Goal: Information Seeking & Learning: Learn about a topic

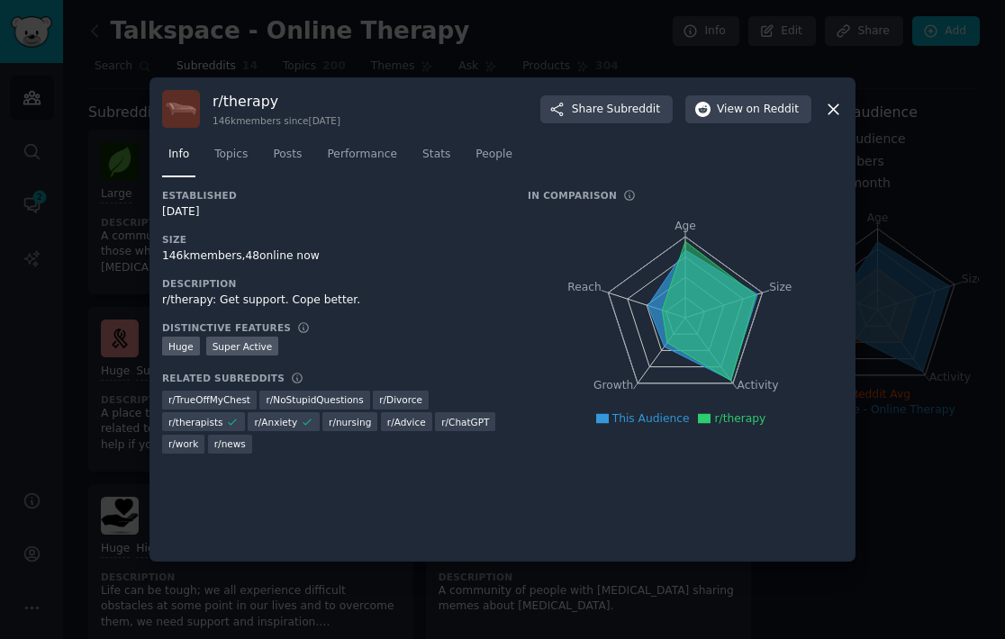
click at [839, 112] on icon at bounding box center [833, 109] width 19 height 19
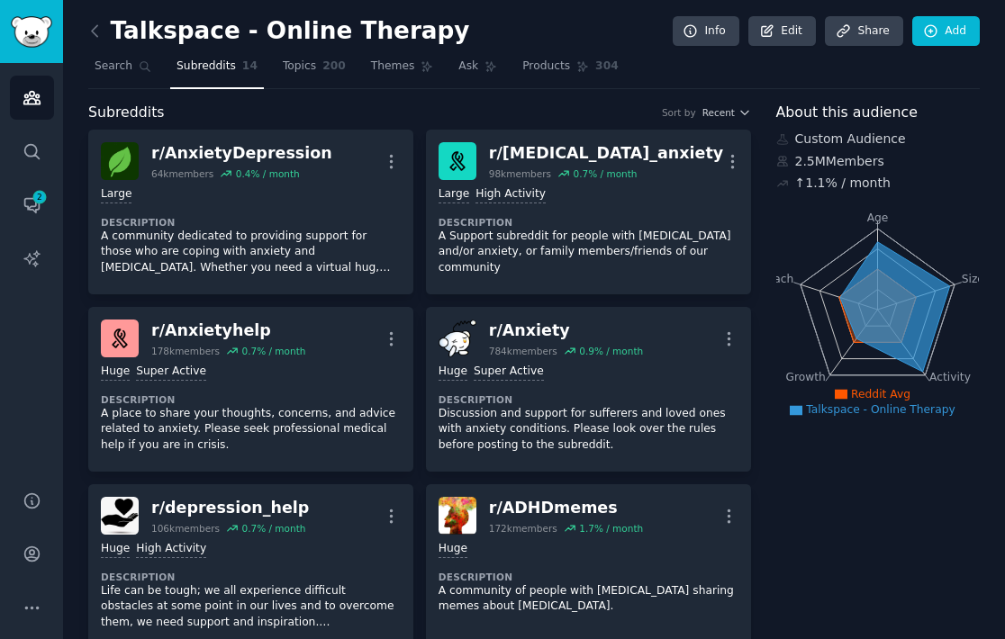
click at [839, 112] on span "About this audience" at bounding box center [846, 113] width 141 height 23
click at [300, 59] on span "Topics" at bounding box center [299, 67] width 33 height 16
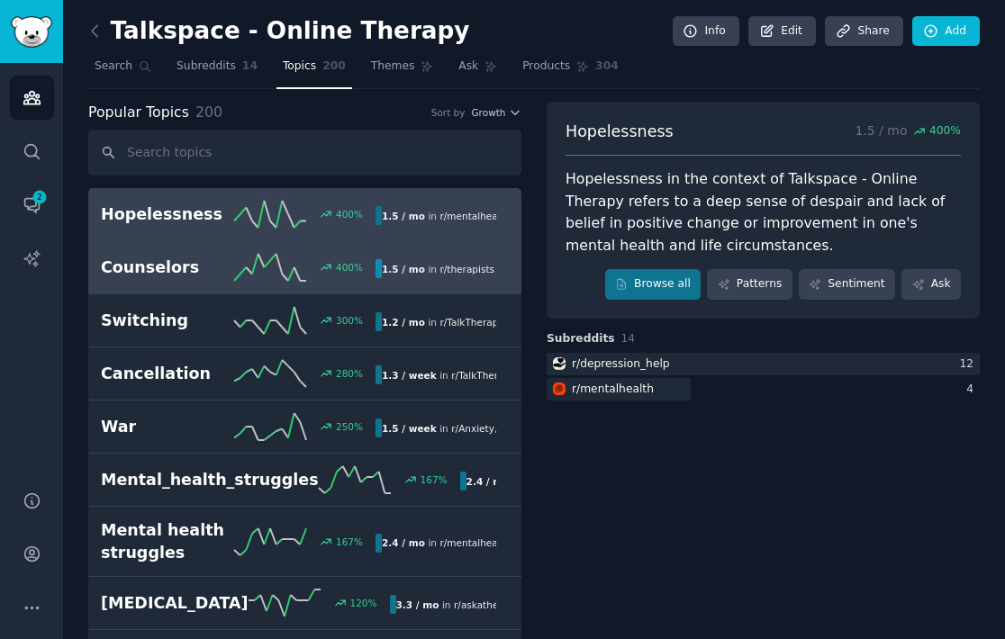
click at [202, 275] on h2 "Counselors" at bounding box center [167, 268] width 133 height 23
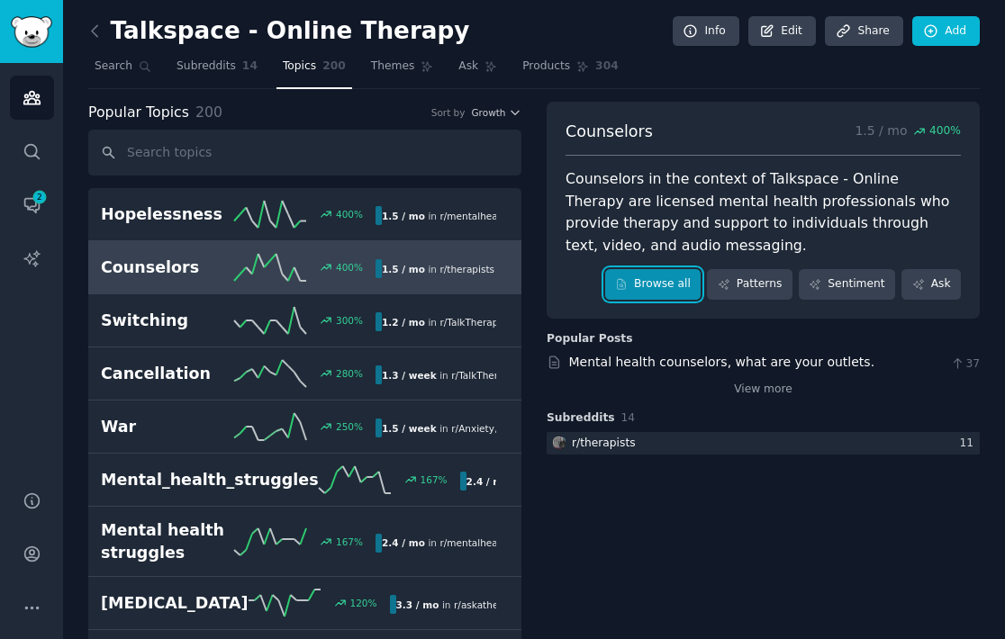
click at [688, 288] on link "Browse all" at bounding box center [653, 284] width 96 height 31
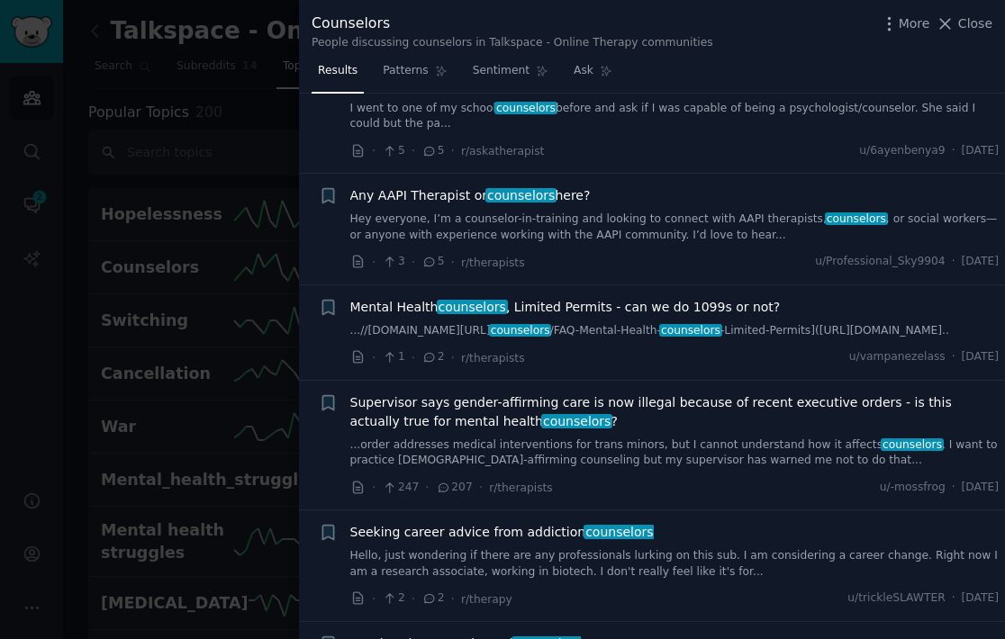
scroll to position [1118, 0]
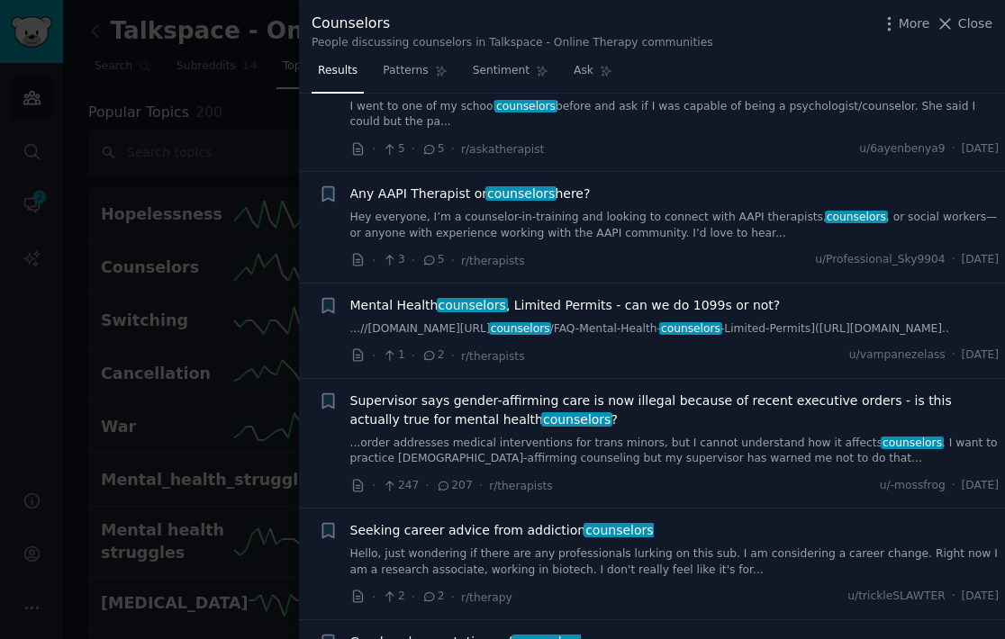
click at [185, 163] on div at bounding box center [502, 319] width 1005 height 639
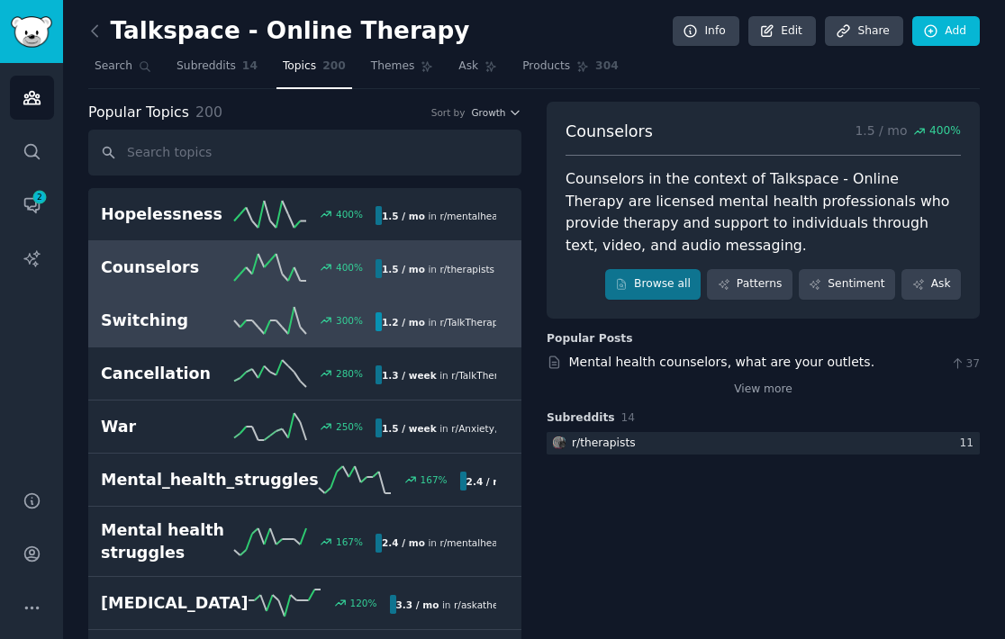
click at [263, 329] on icon at bounding box center [270, 320] width 72 height 27
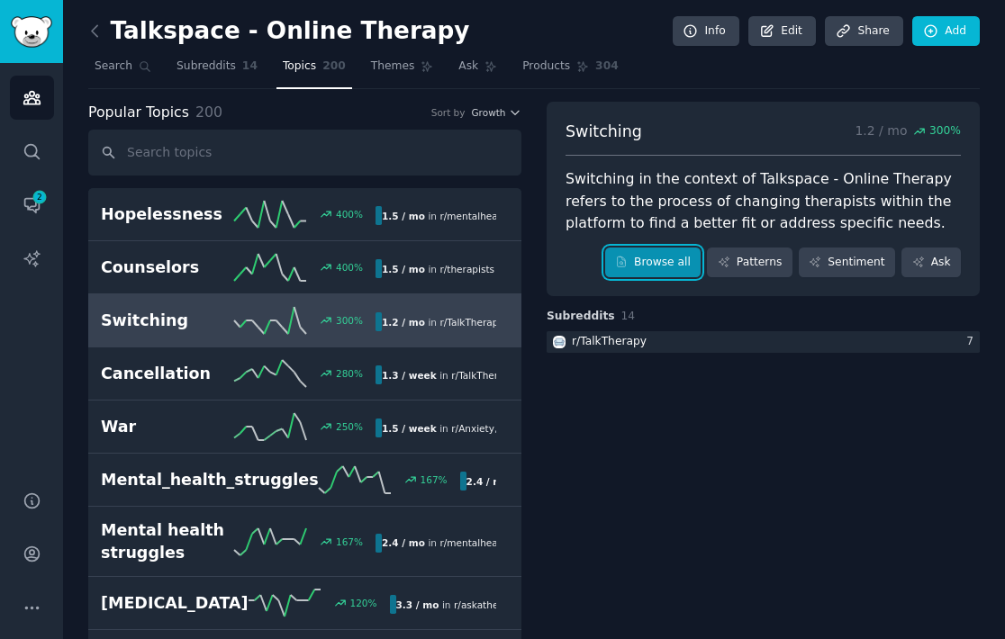
click at [664, 261] on link "Browse all" at bounding box center [653, 263] width 96 height 31
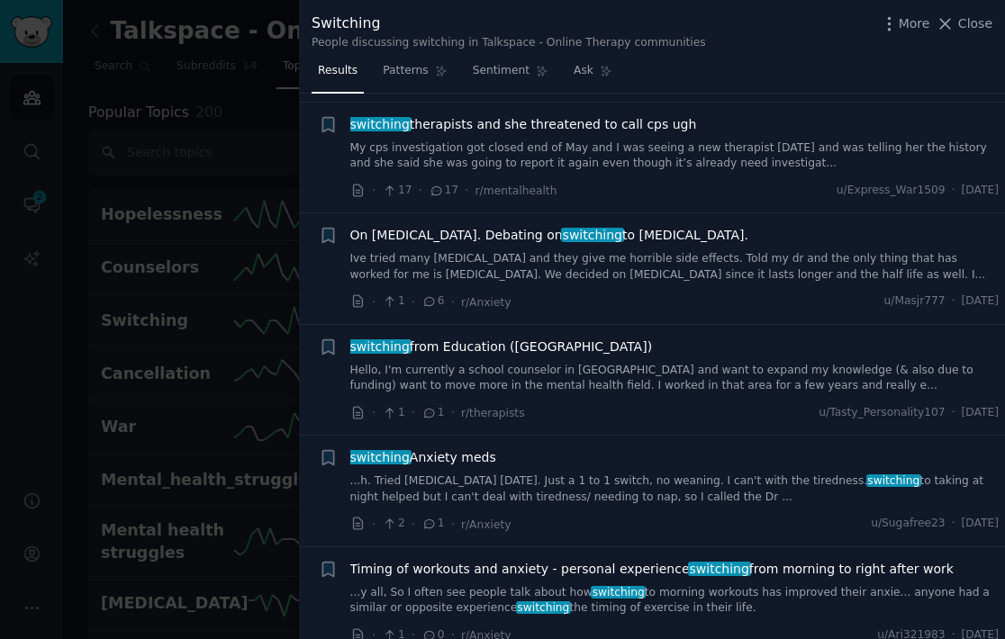
scroll to position [834, 0]
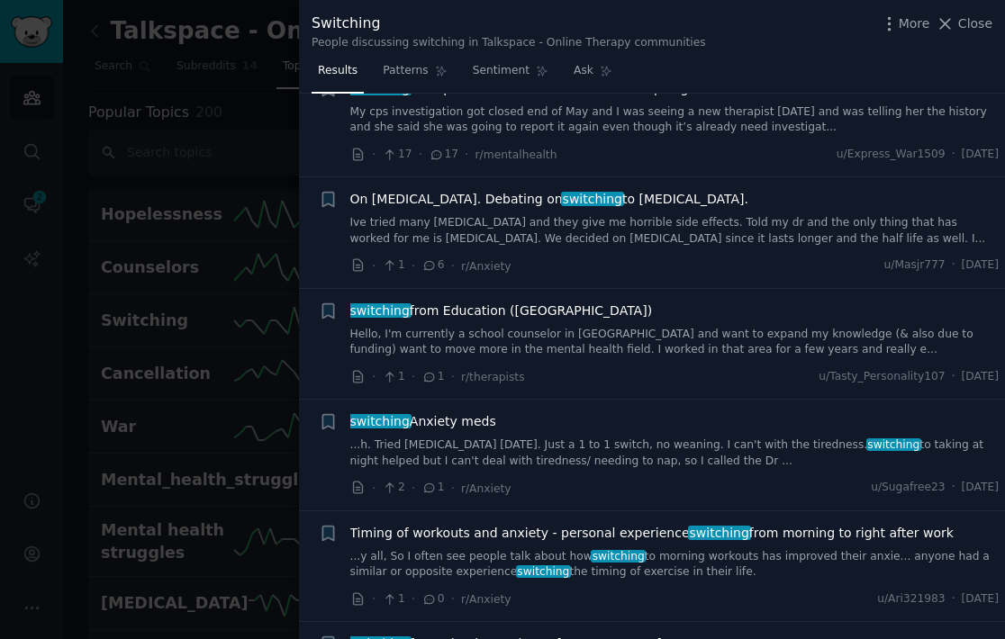
click at [219, 364] on div at bounding box center [502, 319] width 1005 height 639
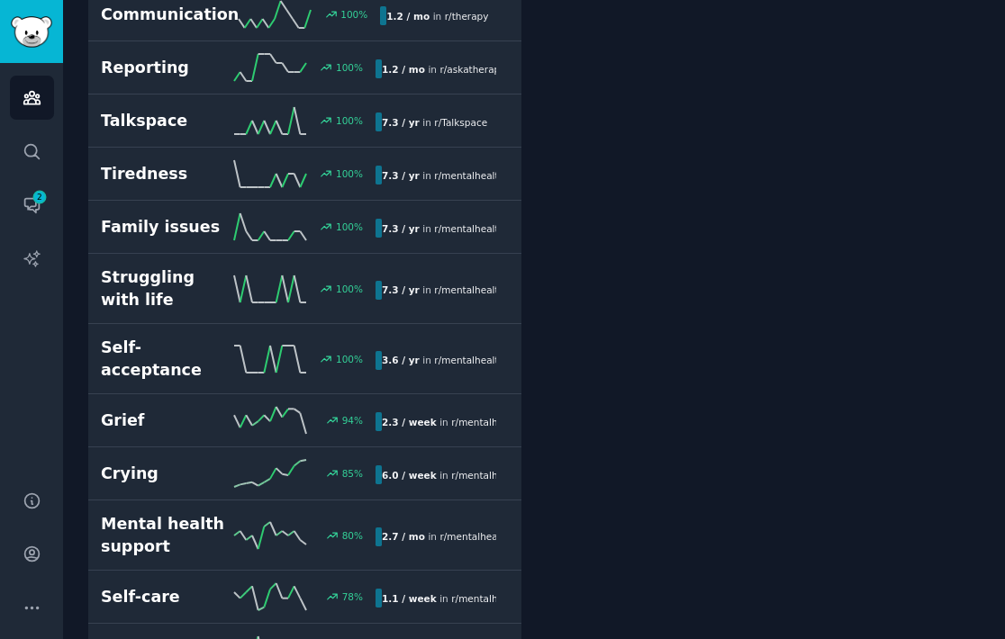
scroll to position [817, 0]
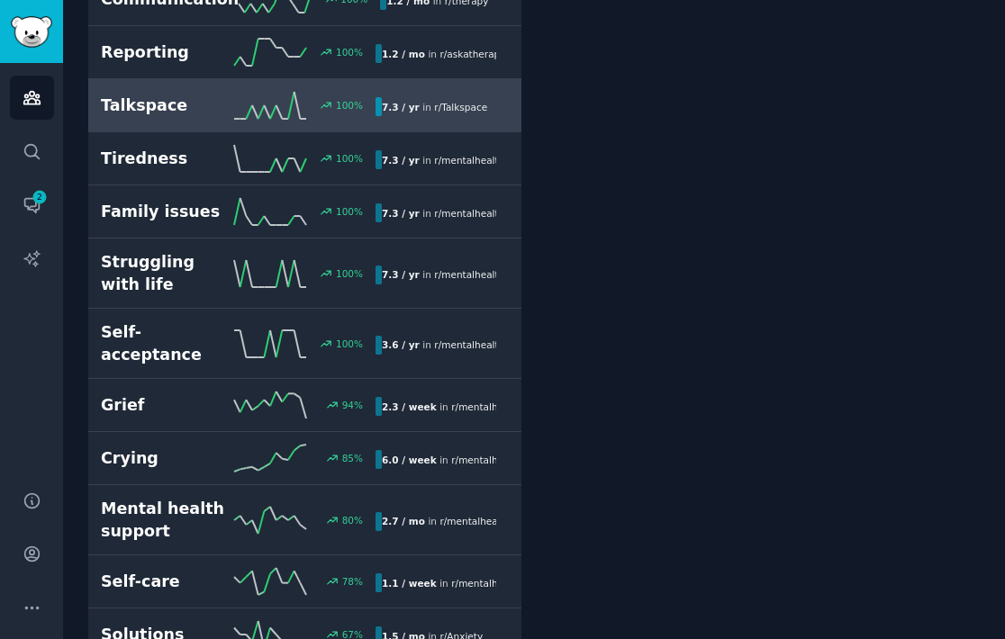
click at [205, 95] on h2 "Talkspace" at bounding box center [167, 106] width 133 height 23
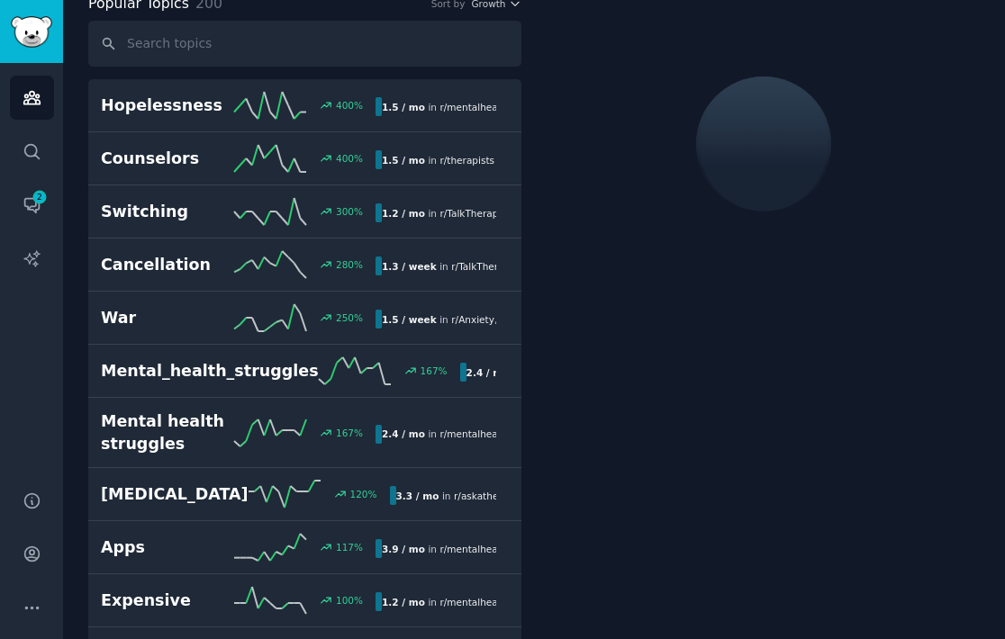
scroll to position [100, 0]
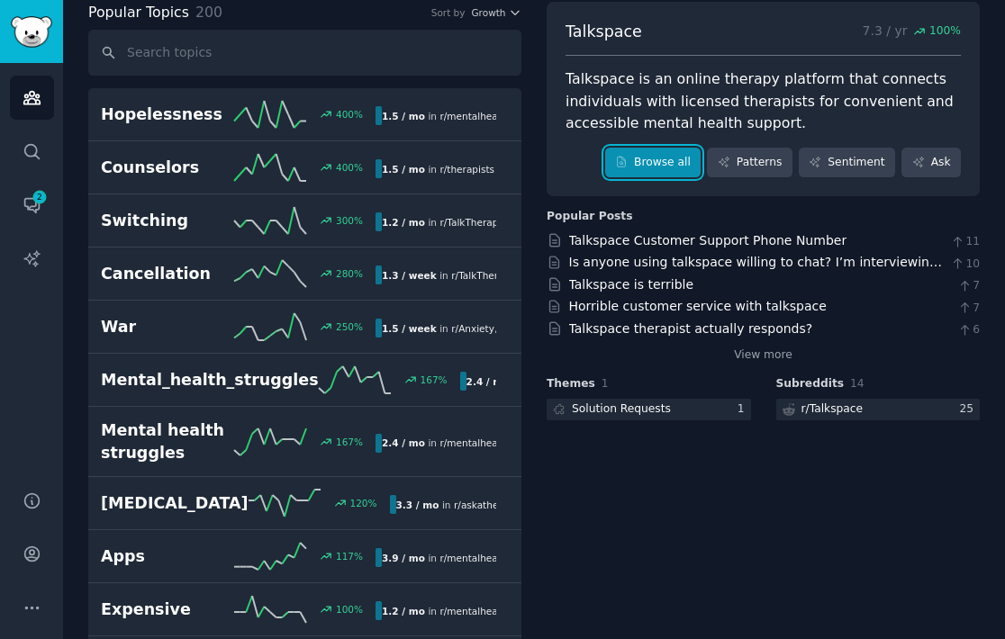
click at [657, 161] on link "Browse all" at bounding box center [653, 163] width 96 height 31
